Goal: Task Accomplishment & Management: Manage account settings

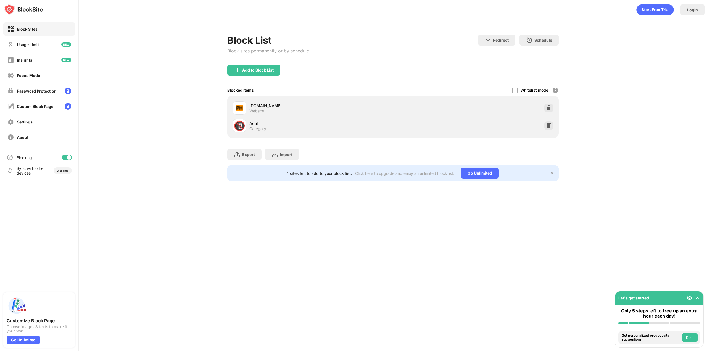
click at [71, 159] on div at bounding box center [67, 158] width 10 height 6
click at [68, 159] on div at bounding box center [67, 158] width 10 height 6
